Goal: Transaction & Acquisition: Purchase product/service

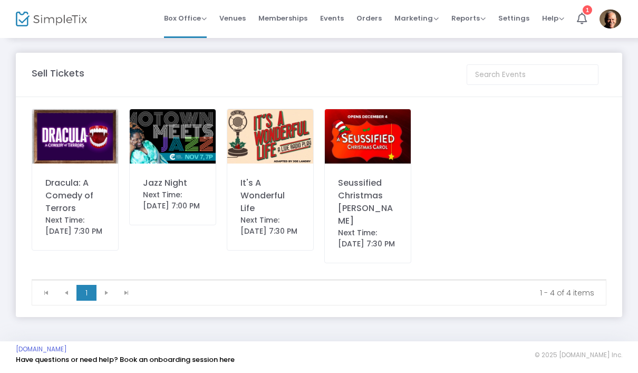
click at [79, 144] on img at bounding box center [75, 136] width 86 height 54
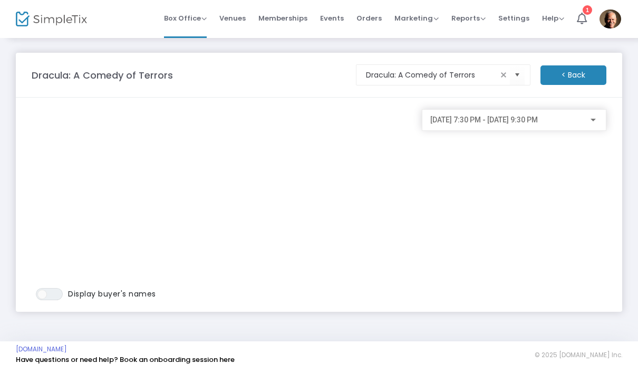
click at [538, 123] on span "[DATE] 7:30 PM - [DATE] 9:30 PM" at bounding box center [484, 119] width 108 height 8
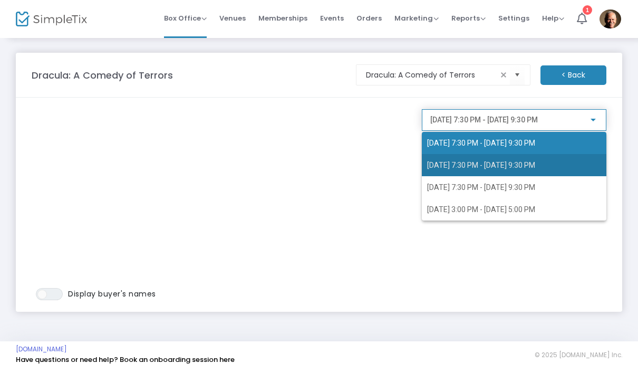
click at [518, 170] on span "[DATE] 7:30 PM - [DATE] 9:30 PM" at bounding box center [514, 165] width 174 height 22
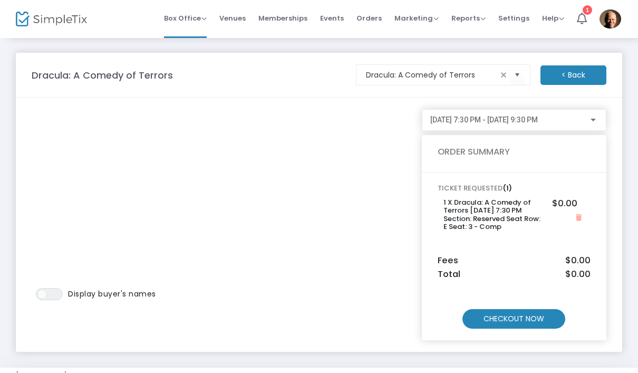
click at [534, 313] on m-button "CHECKOUT NOW" at bounding box center [513, 319] width 103 height 20
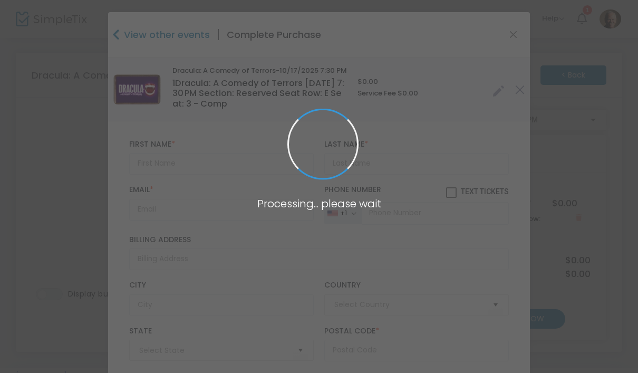
type input "[GEOGRAPHIC_DATA]"
type input "[US_STATE]"
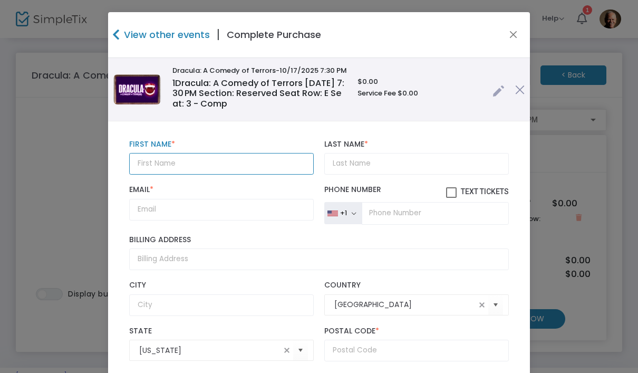
click at [250, 166] on input "text" at bounding box center [221, 164] width 185 height 22
type input "[PERSON_NAME]"
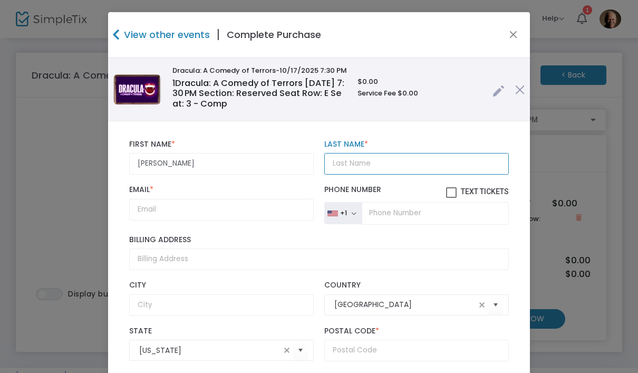
click at [381, 161] on input "Last Name *" at bounding box center [416, 164] width 185 height 22
type input "[PERSON_NAME]"
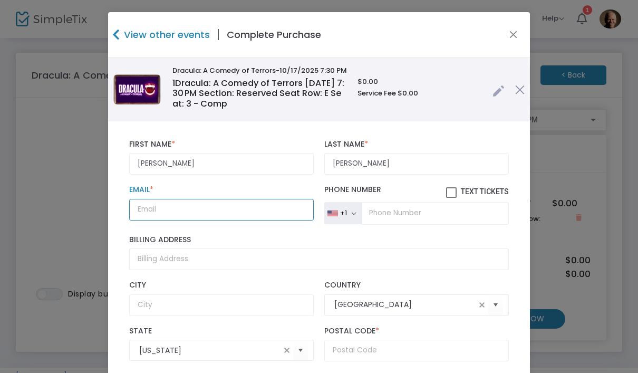
click at [217, 211] on input "Email *" at bounding box center [221, 210] width 185 height 22
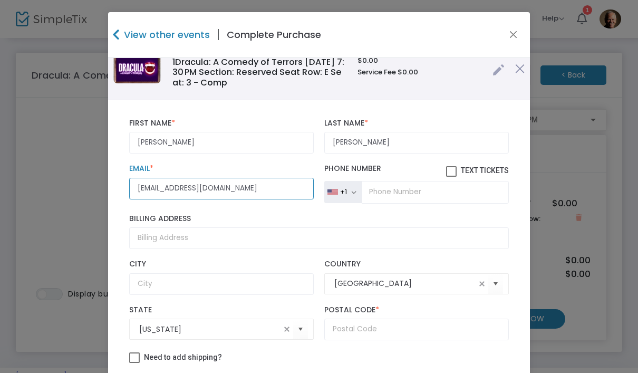
scroll to position [32, 0]
type input "[EMAIL_ADDRESS][DOMAIN_NAME]"
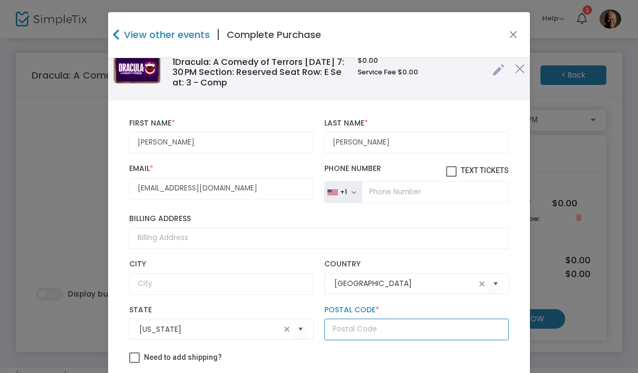
click at [423, 334] on input "text" at bounding box center [416, 330] width 185 height 22
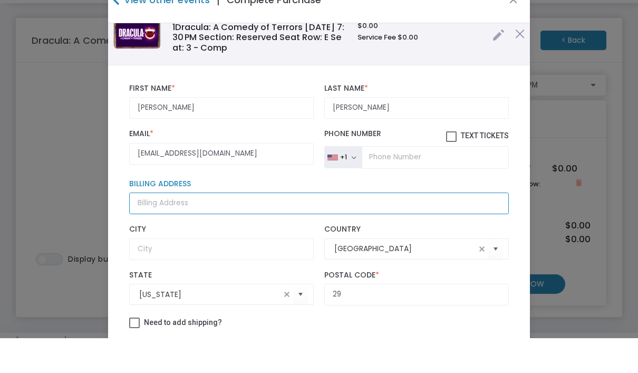
click at [219, 227] on input "Billing Address" at bounding box center [319, 238] width 380 height 22
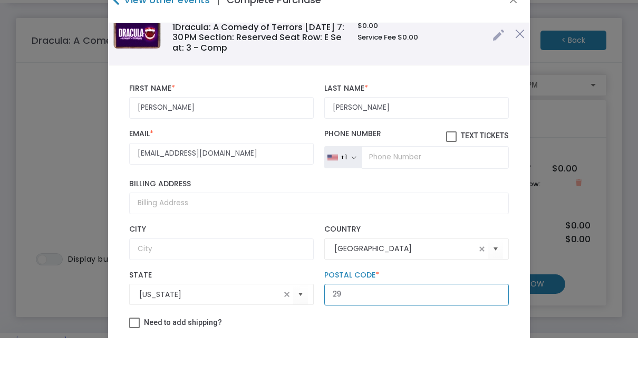
click at [377, 319] on input "29" at bounding box center [416, 330] width 185 height 22
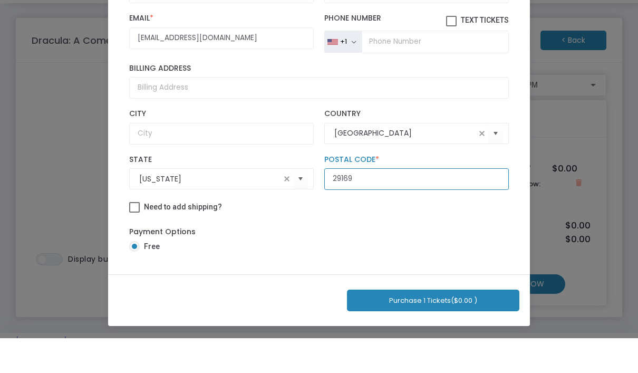
scroll to position [115, 0]
type input "29169"
click at [439, 324] on button "Purchase 1 Tickets ($0.00 )" at bounding box center [433, 335] width 172 height 22
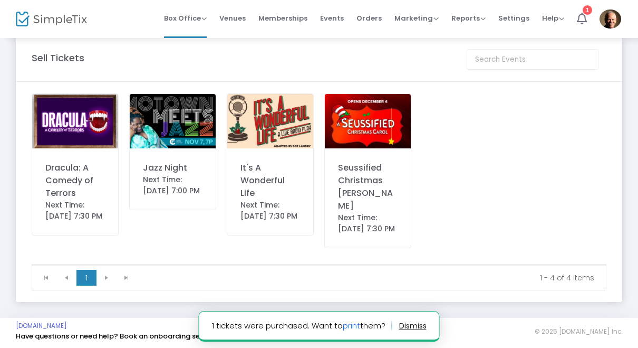
scroll to position [0, 0]
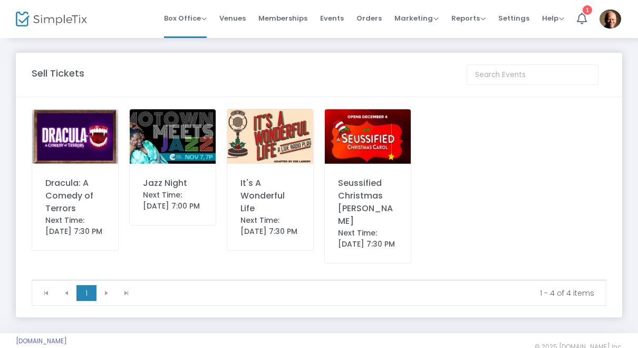
click at [424, 78] on div "Sell Tickets" at bounding box center [243, 73] width 435 height 14
click at [88, 137] on img at bounding box center [75, 136] width 86 height 54
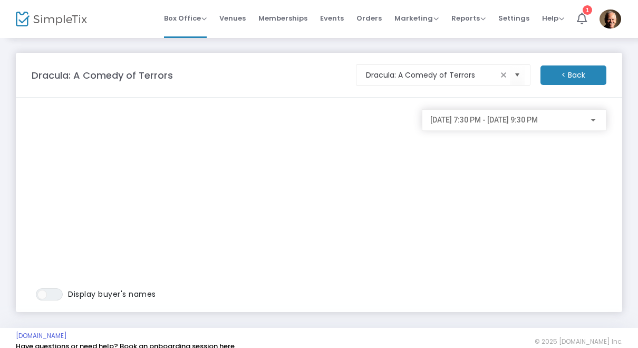
click at [511, 123] on span "[DATE] 7:30 PM - [DATE] 9:30 PM" at bounding box center [484, 119] width 108 height 8
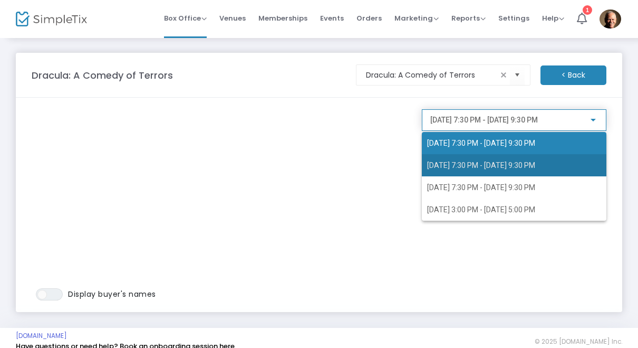
click at [494, 168] on span "[DATE] 7:30 PM - [DATE] 9:30 PM" at bounding box center [481, 165] width 108 height 8
